Goal: Information Seeking & Learning: Learn about a topic

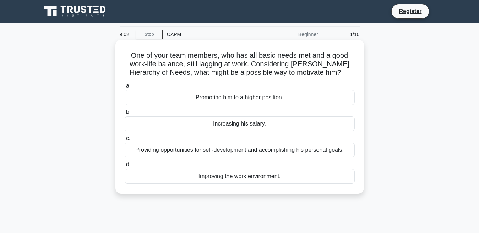
click at [160, 103] on div "Promoting him to a higher position." at bounding box center [240, 97] width 230 height 15
click at [125, 88] on input "a. Promoting him to a higher position." at bounding box center [125, 86] width 0 height 5
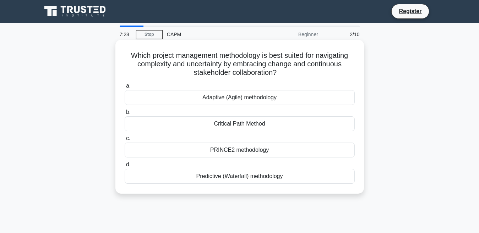
click at [184, 100] on div "Adaptive (Agile) methodology" at bounding box center [240, 97] width 230 height 15
click at [125, 88] on input "a. Adaptive (Agile) methodology" at bounding box center [125, 86] width 0 height 5
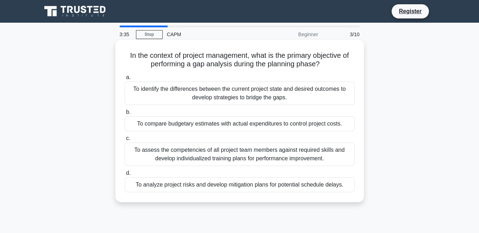
click at [143, 90] on div "To identify the differences between the current project state and desired outco…" at bounding box center [240, 93] width 230 height 23
click at [125, 80] on input "a. To identify the differences between the current project state and desired ou…" at bounding box center [125, 77] width 0 height 5
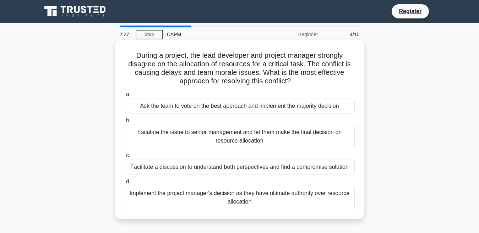
click at [164, 142] on div "Escalate the issue to senior management and let them make the final decision on…" at bounding box center [240, 136] width 230 height 23
click at [125, 123] on input "b. Escalate the issue to senior management and let them make the final decision…" at bounding box center [125, 121] width 0 height 5
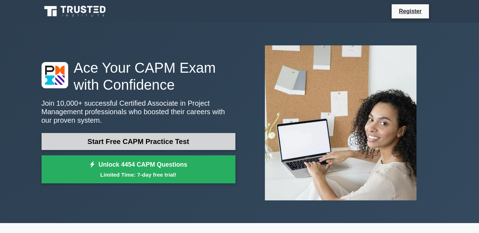
click at [168, 139] on link "Start Free CAPM Practice Test" at bounding box center [139, 141] width 194 height 17
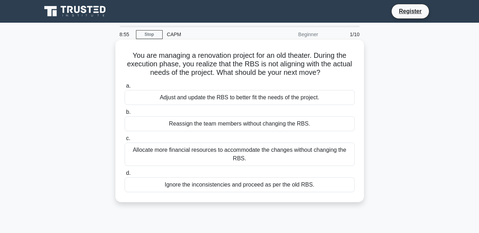
click at [179, 101] on div "Adjust and update the RBS to better fit the needs of the project." at bounding box center [240, 97] width 230 height 15
click at [125, 88] on input "a. Adjust and update the RBS to better fit the needs of the project." at bounding box center [125, 86] width 0 height 5
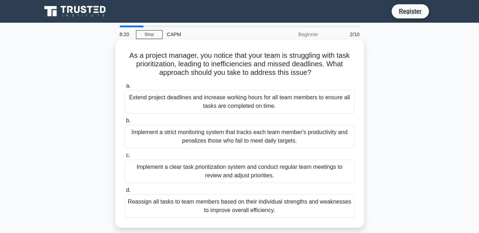
click at [181, 173] on div "Implement a clear task prioritization system and conduct regular team meetings …" at bounding box center [240, 171] width 230 height 23
click at [125, 158] on input "c. Implement a clear task prioritization system and conduct regular team meetin…" at bounding box center [125, 155] width 0 height 5
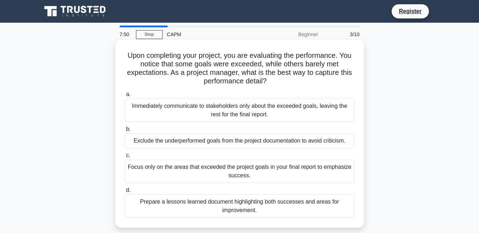
click at [184, 202] on div "Prepare a lessons learned document highlighting both successes and areas for im…" at bounding box center [240, 206] width 230 height 23
click at [125, 193] on input "d. Prepare a lessons learned document highlighting both successes and areas for…" at bounding box center [125, 190] width 0 height 5
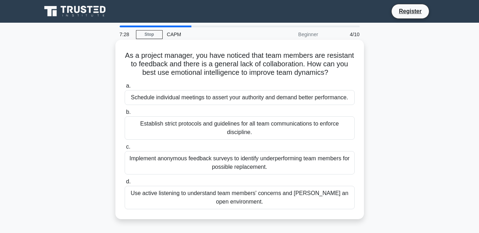
click at [213, 198] on div "Use active listening to understand team members' concerns and [PERSON_NAME] an …" at bounding box center [240, 197] width 230 height 23
click at [125, 184] on input "d. Use active listening to understand team members' concerns and [PERSON_NAME] …" at bounding box center [125, 182] width 0 height 5
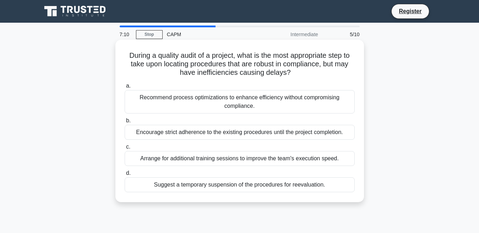
click at [199, 102] on div "Recommend process optimizations to enhance efficiency without compromising comp…" at bounding box center [240, 101] width 230 height 23
click at [125, 88] on input "a. Recommend process optimizations to enhance efficiency without compromising c…" at bounding box center [125, 86] width 0 height 5
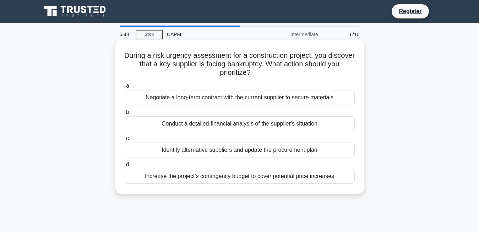
click at [182, 96] on div "Negotiate a long-term contract with the current supplier to secure materials" at bounding box center [240, 97] width 230 height 15
click at [125, 88] on input "a. Negotiate a long-term contract with the current supplier to secure materials" at bounding box center [125, 86] width 0 height 5
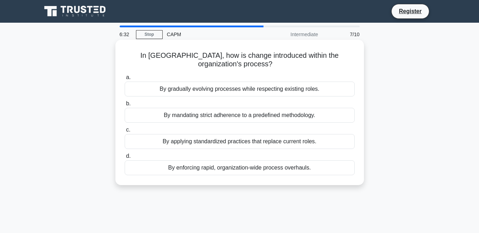
click at [182, 92] on div "By gradually evolving processes while respecting existing roles." at bounding box center [240, 89] width 230 height 15
click at [125, 80] on input "a. By gradually evolving processes while respecting existing roles." at bounding box center [125, 77] width 0 height 5
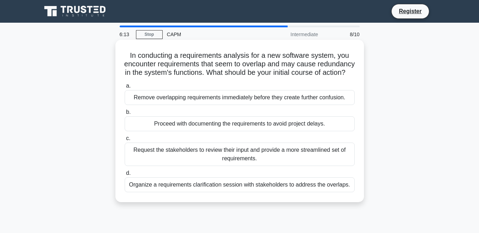
click at [176, 185] on label "d. Organize a requirements clarification session with stakeholders to address t…" at bounding box center [240, 180] width 230 height 23
click at [125, 176] on input "d. Organize a requirements clarification session with stakeholders to address t…" at bounding box center [125, 173] width 0 height 5
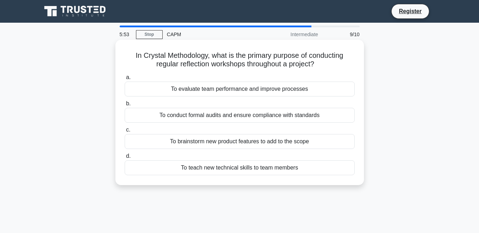
click at [187, 87] on div "To evaluate team performance and improve processes" at bounding box center [240, 89] width 230 height 15
click at [125, 80] on input "a. To evaluate team performance and improve processes" at bounding box center [125, 77] width 0 height 5
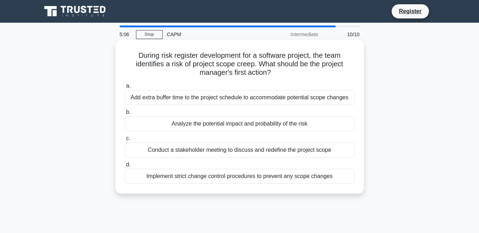
click at [149, 180] on div "Implement strict change control procedures to prevent any scope changes" at bounding box center [240, 176] width 230 height 15
click at [125, 167] on input "d. Implement strict change control procedures to prevent any scope changes" at bounding box center [125, 165] width 0 height 5
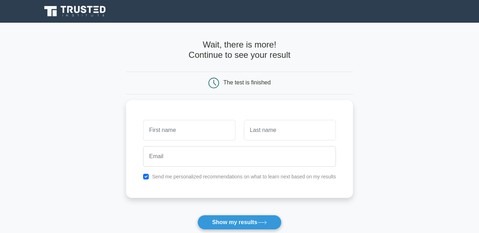
click at [243, 86] on div "The test is finished" at bounding box center [246, 83] width 47 height 6
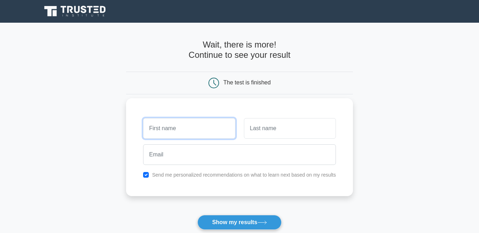
click at [197, 130] on input "text" at bounding box center [189, 128] width 92 height 21
type input "renad"
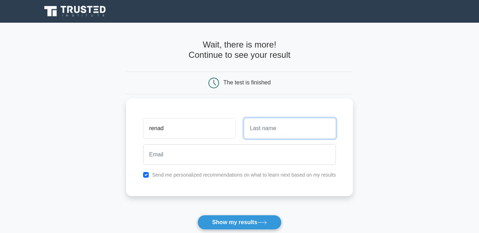
click at [260, 134] on input "text" at bounding box center [290, 128] width 92 height 21
type input ","
type input "mahmoud"
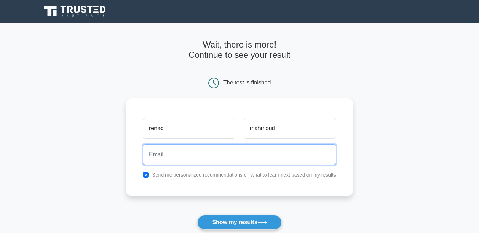
click at [251, 156] on input "email" at bounding box center [239, 155] width 193 height 21
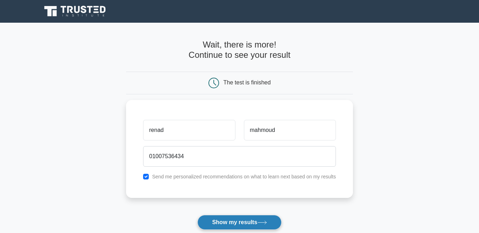
click at [217, 222] on button "Show my results" at bounding box center [239, 222] width 84 height 15
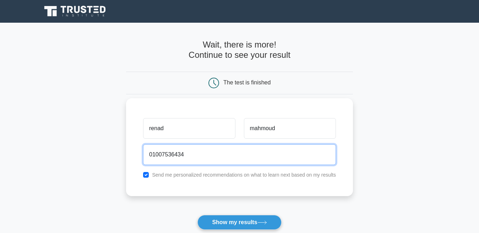
click at [194, 162] on input "01007536434" at bounding box center [239, 155] width 193 height 21
type input "0"
click at [191, 155] on input "email" at bounding box center [239, 155] width 193 height 21
type input "yo.mahmoud.2020@gmail.com"
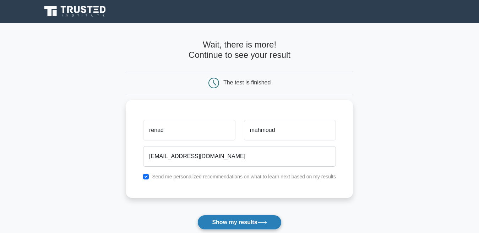
click at [239, 228] on button "Show my results" at bounding box center [239, 222] width 84 height 15
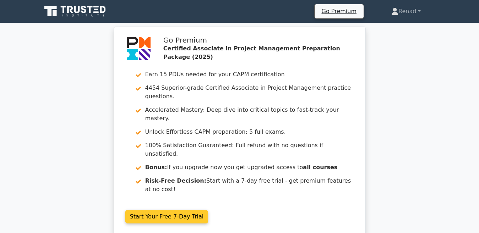
click at [187, 210] on link "Start Your Free 7-Day Trial" at bounding box center [166, 216] width 83 height 13
